Goal: Task Accomplishment & Management: Manage account settings

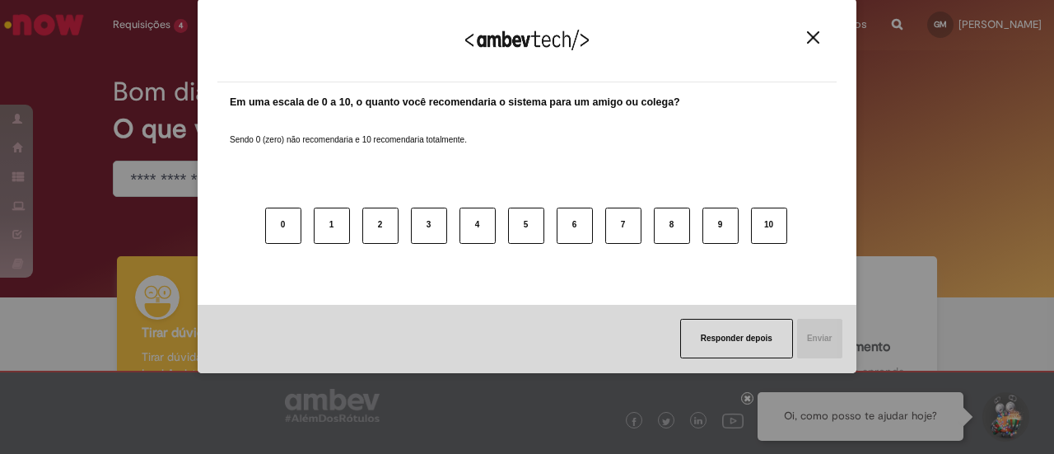
click at [811, 36] on img "Close" at bounding box center [813, 37] width 12 height 12
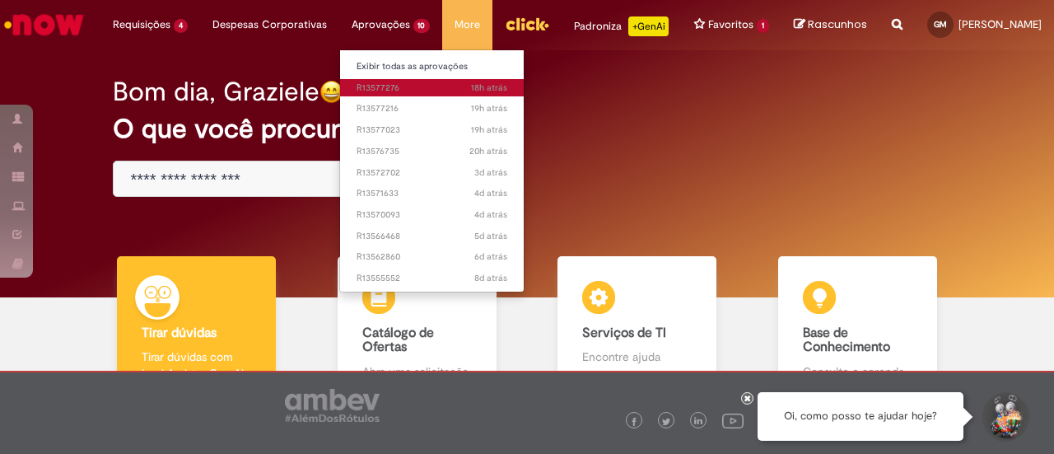
click at [358, 85] on span "18h atrás 18 horas atrás R13577276" at bounding box center [431, 87] width 151 height 13
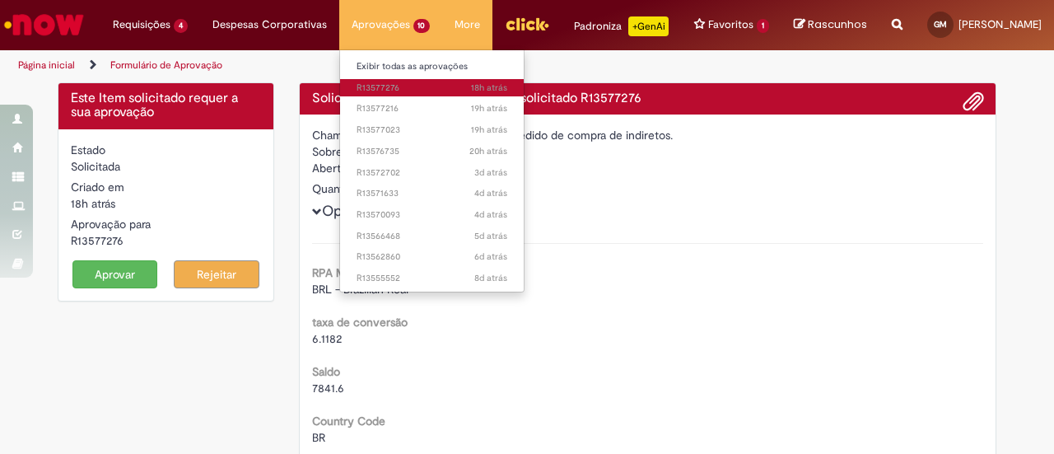
click at [358, 85] on span "18h atrás 18 horas atrás R13577276" at bounding box center [431, 87] width 151 height 13
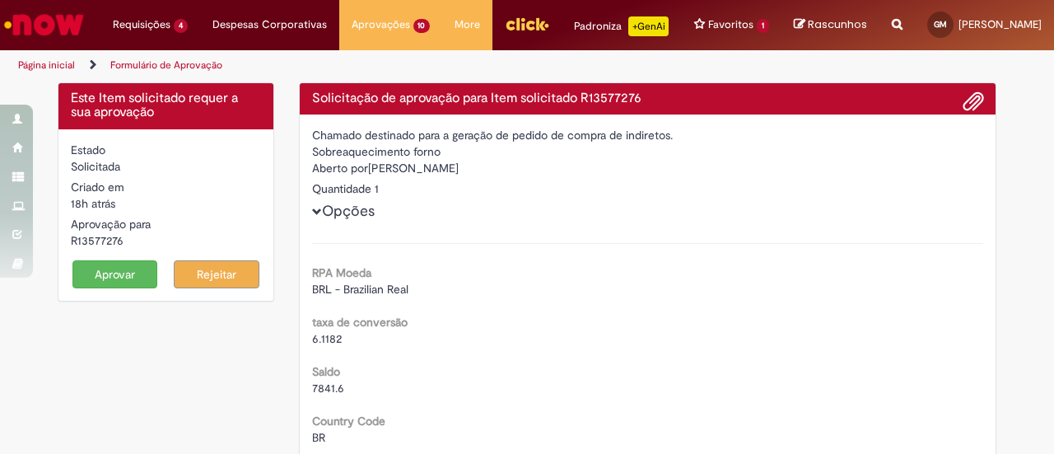
click at [116, 288] on button "Aprovar" at bounding box center [115, 274] width 86 height 28
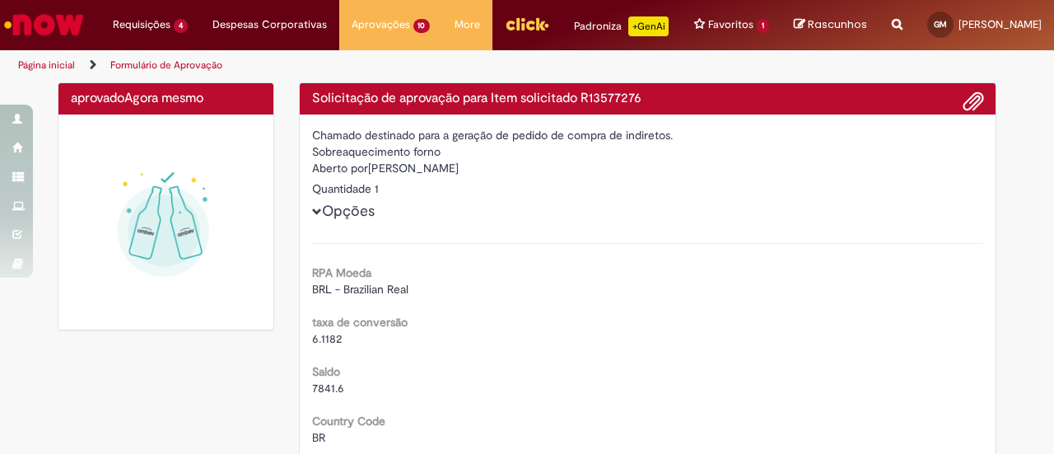
click at [116, 291] on img at bounding box center [166, 222] width 190 height 190
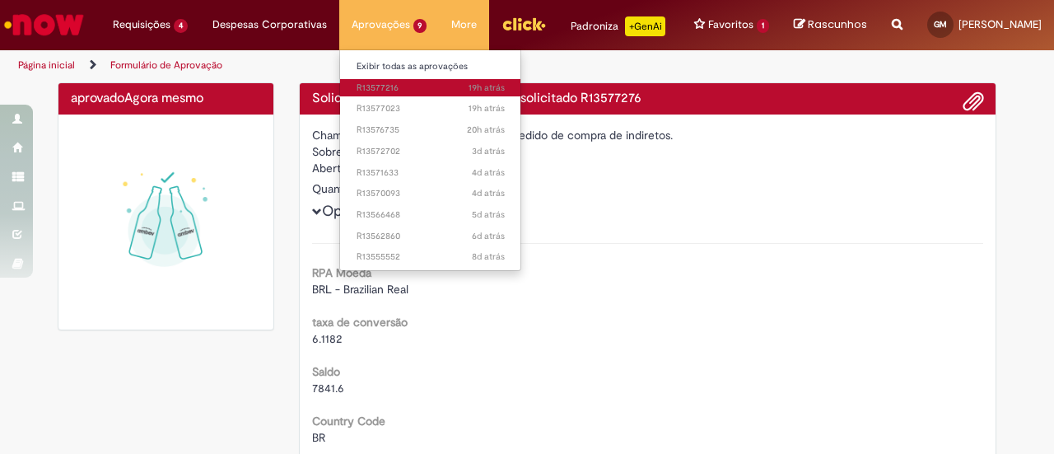
click at [383, 86] on span "19h atrás 19 horas atrás R13577216" at bounding box center [430, 87] width 148 height 13
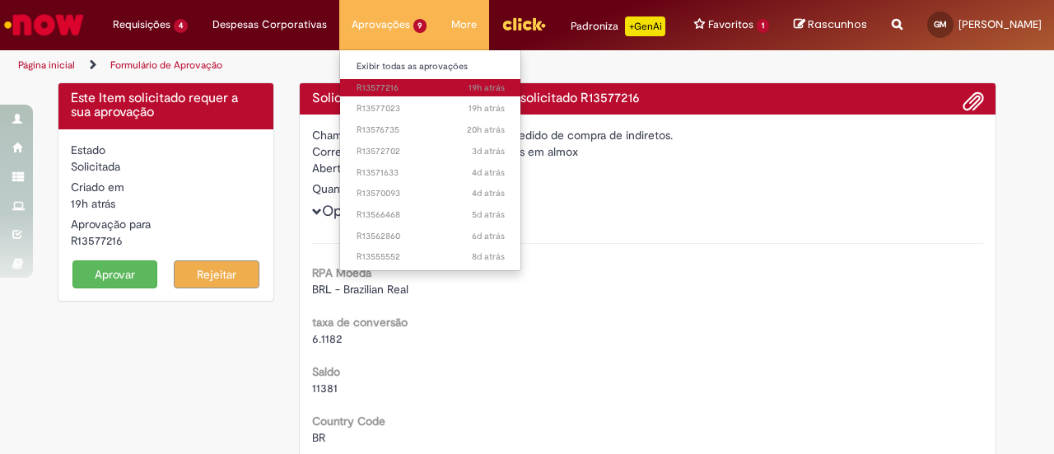
click at [365, 80] on link "19h atrás 19 horas atrás R13577216" at bounding box center [430, 88] width 181 height 18
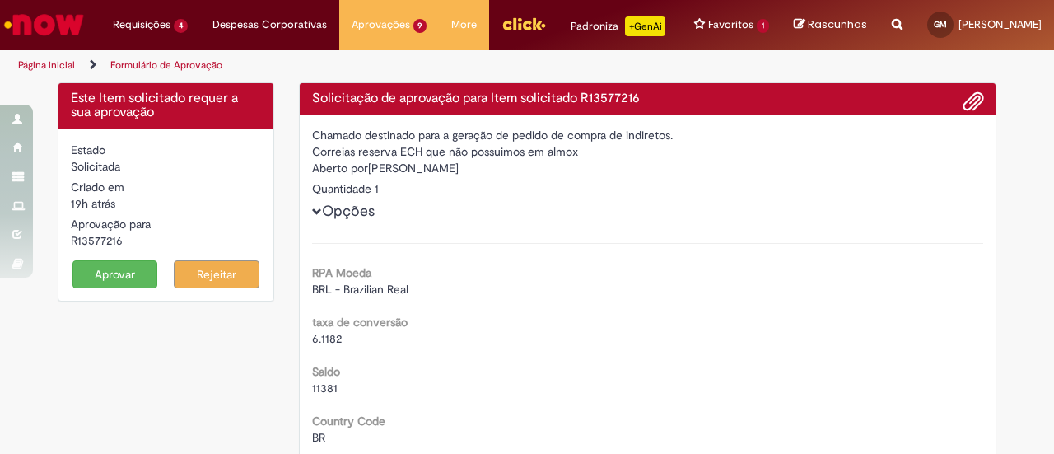
click at [112, 277] on button "Aprovar" at bounding box center [115, 274] width 86 height 28
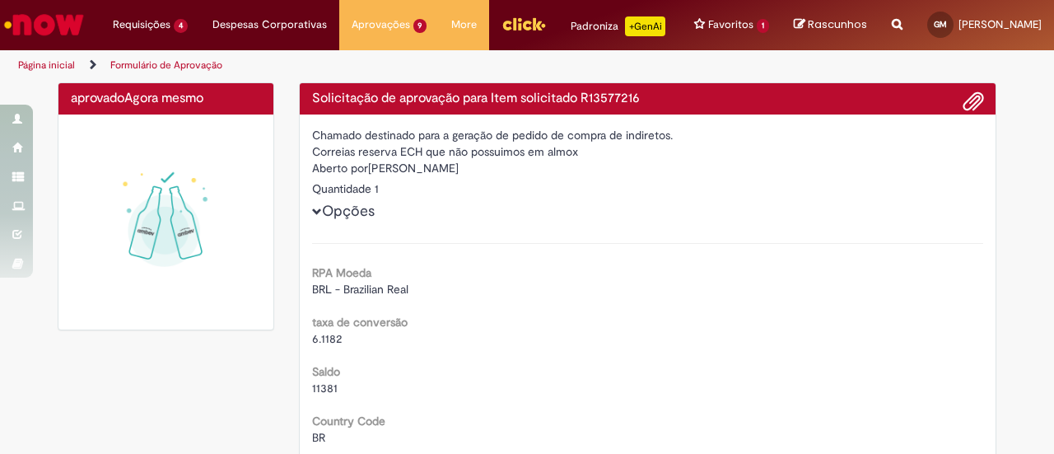
click at [112, 277] on img at bounding box center [166, 222] width 190 height 190
click at [501, 22] on img "Menu Cabeçalho" at bounding box center [523, 24] width 44 height 25
